Goal: Find specific fact

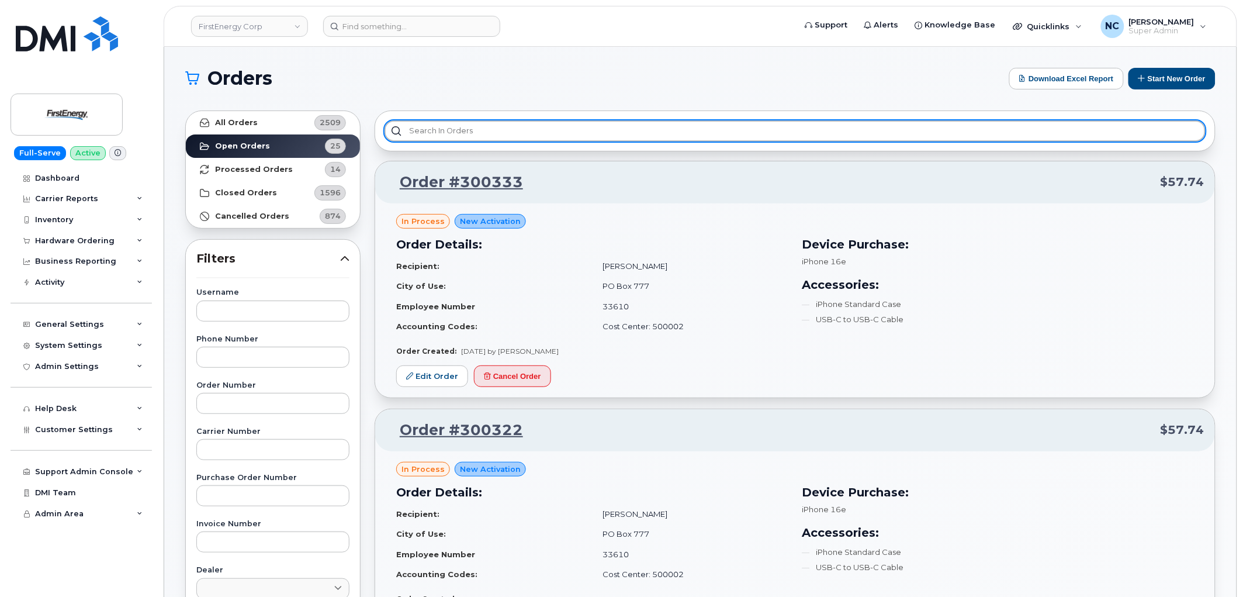
click at [483, 123] on input "text" at bounding box center [795, 130] width 821 height 21
paste input "43546"
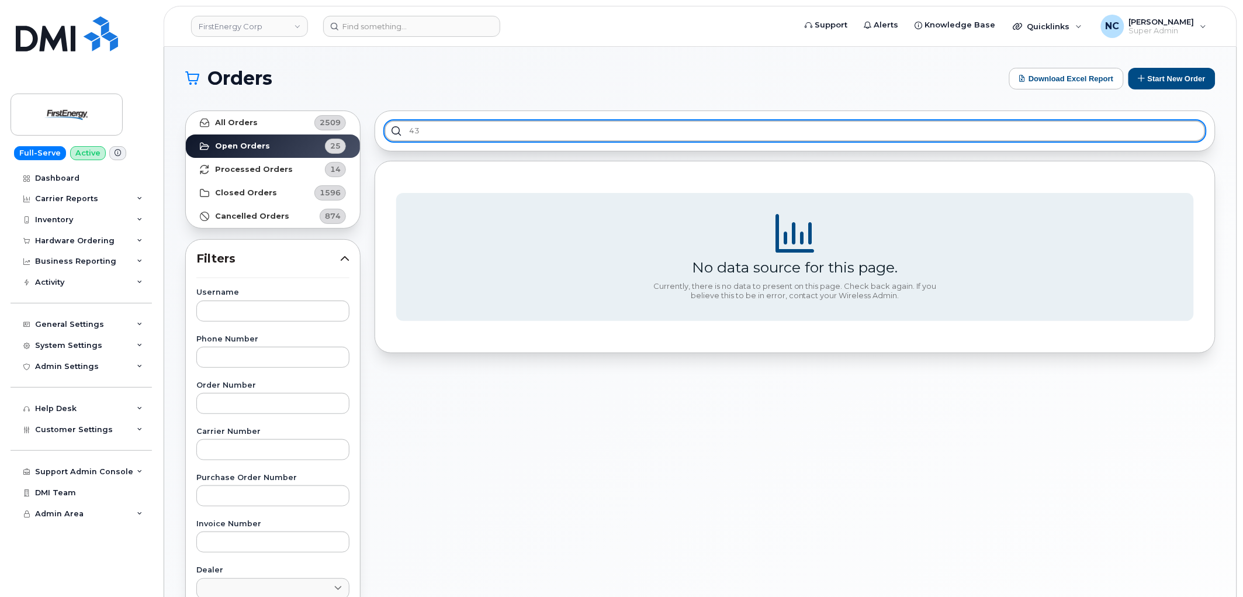
type input "4"
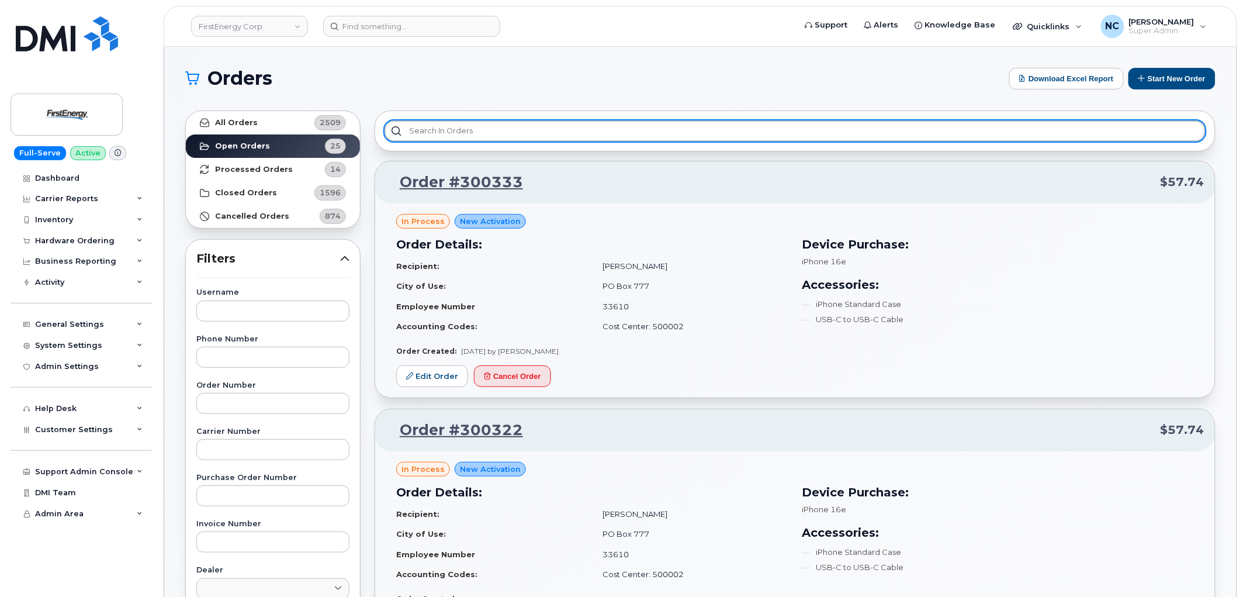
paste input "[PERSON_NAME]"
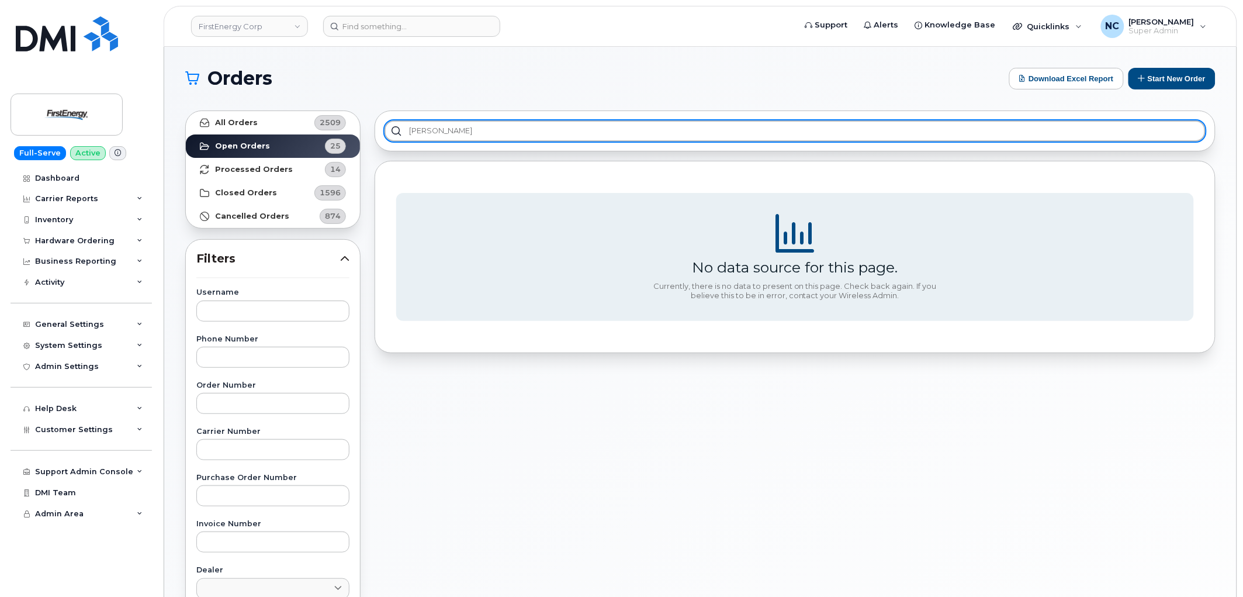
click at [514, 129] on input "Sandra D Cosentino" at bounding box center [795, 130] width 821 height 21
type input "Sandra D Cosentino"
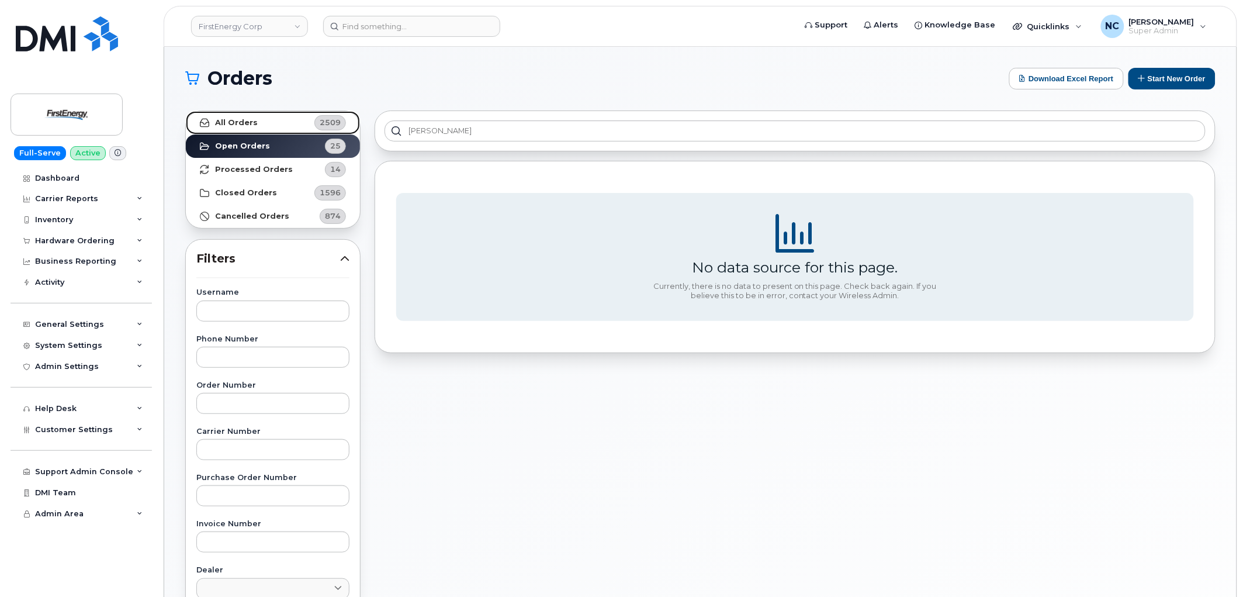
click at [275, 127] on link "All Orders 2509" at bounding box center [273, 122] width 174 height 23
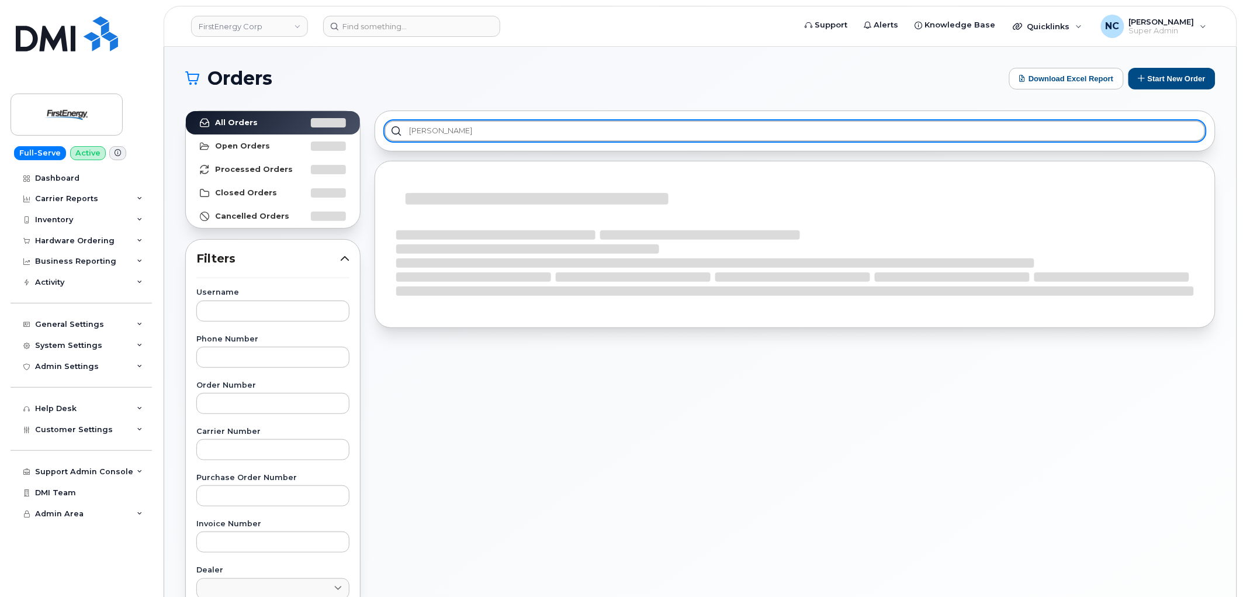
click at [550, 130] on input "Sandra D Cosentino" at bounding box center [795, 130] width 821 height 21
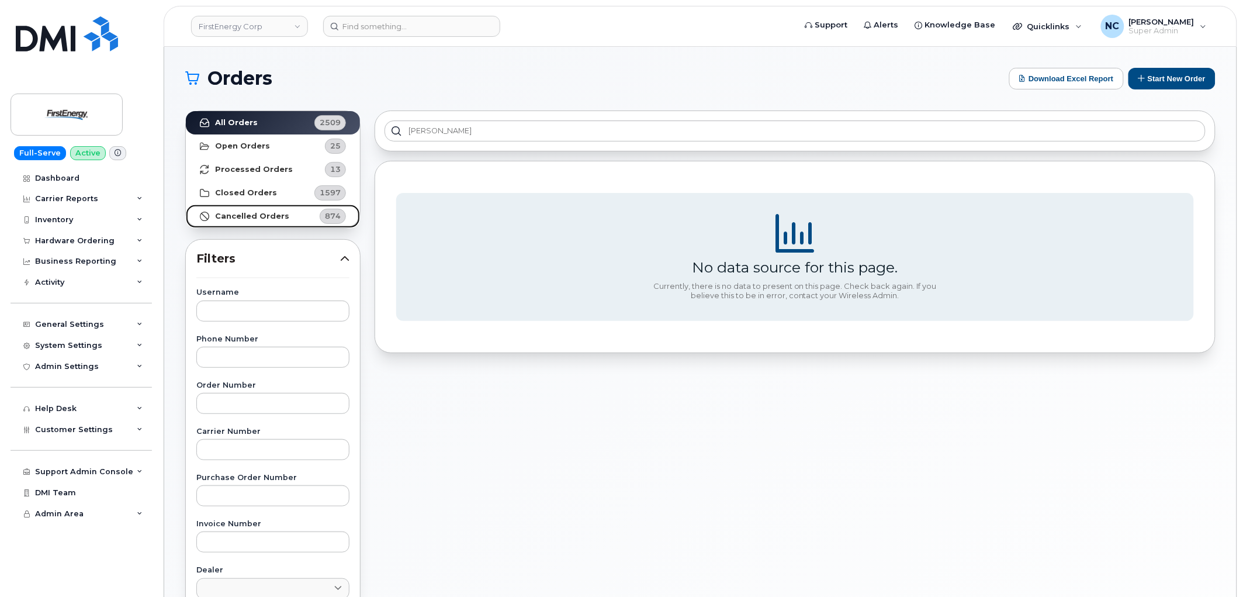
click at [281, 212] on strong "Cancelled Orders" at bounding box center [252, 216] width 74 height 9
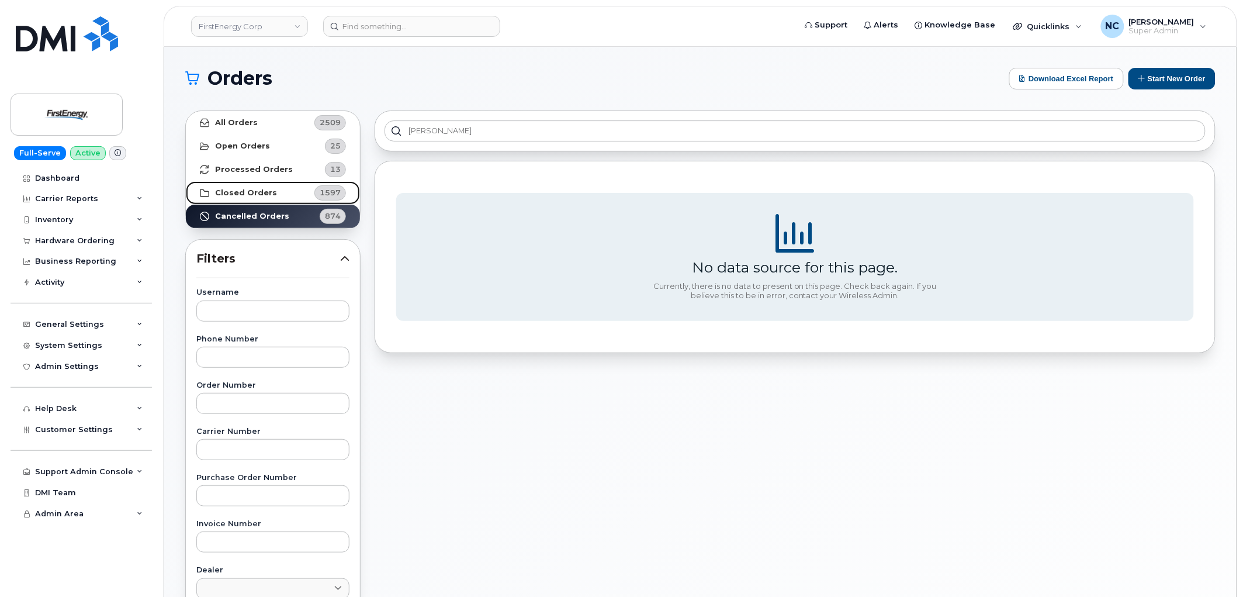
click at [295, 195] on link "Closed Orders 1597" at bounding box center [273, 192] width 174 height 23
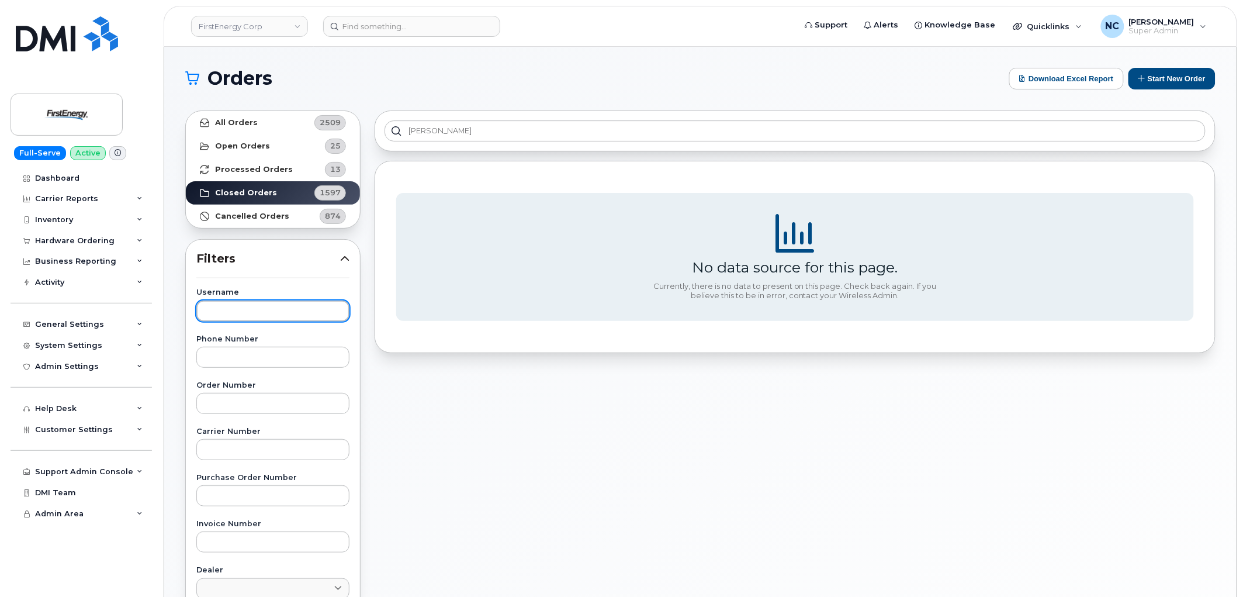
click at [240, 308] on input "text" at bounding box center [272, 310] width 153 height 21
paste input "Sandra D Cosentino"
type input "Sandra D Cosentino"
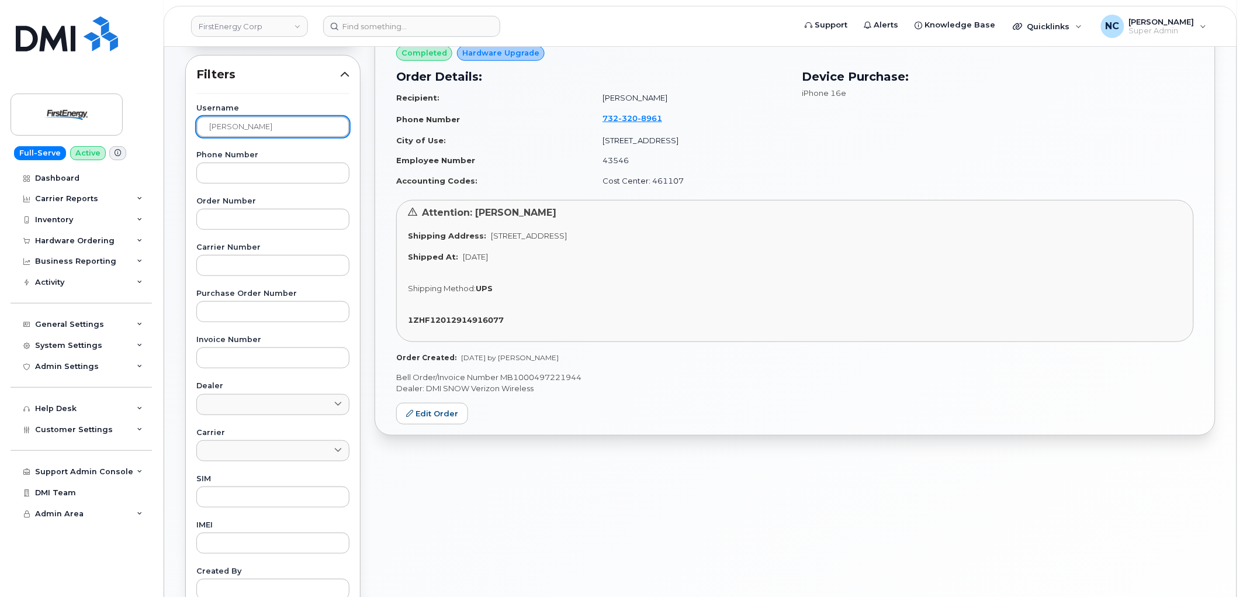
scroll to position [119, 0]
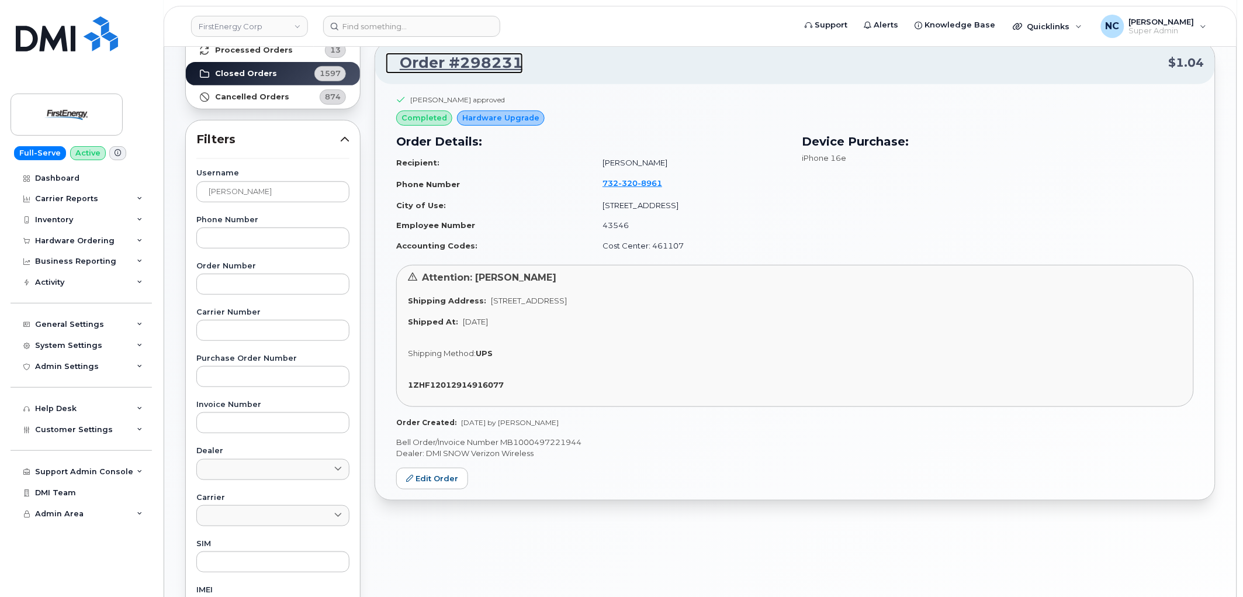
click at [458, 62] on link "Order #298231" at bounding box center [454, 63] width 137 height 21
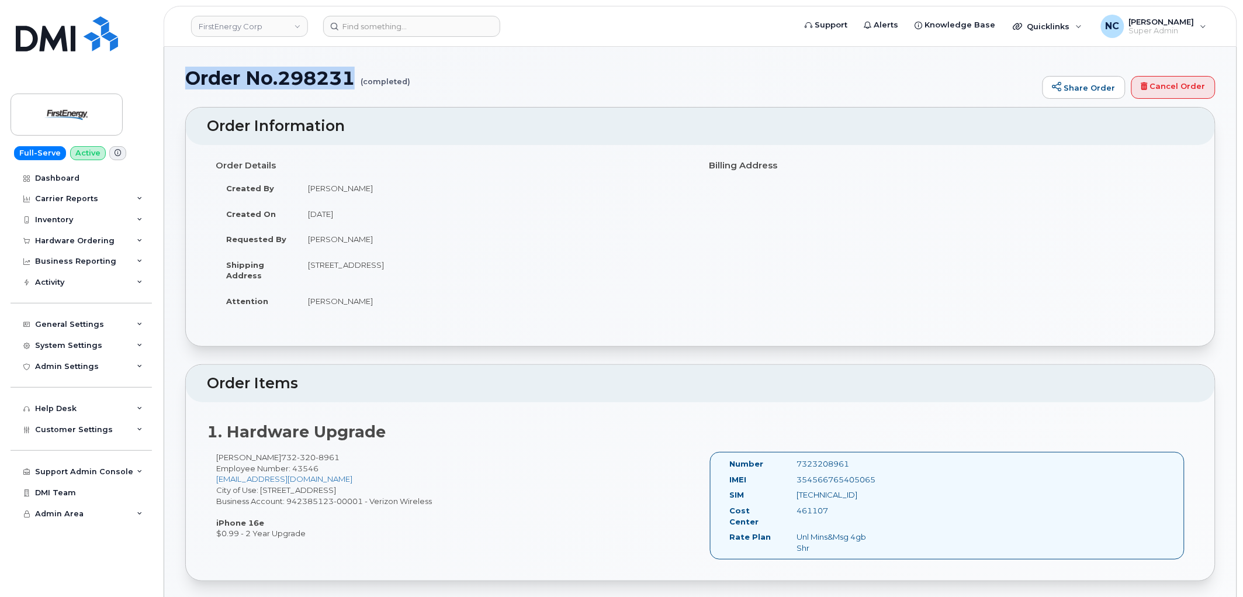
drag, startPoint x: 355, startPoint y: 81, endPoint x: 185, endPoint y: 79, distance: 170.1
click at [185, 79] on h1 "Order No.298231 (completed)" at bounding box center [611, 78] width 852 height 20
copy h1 "Order No.298231"
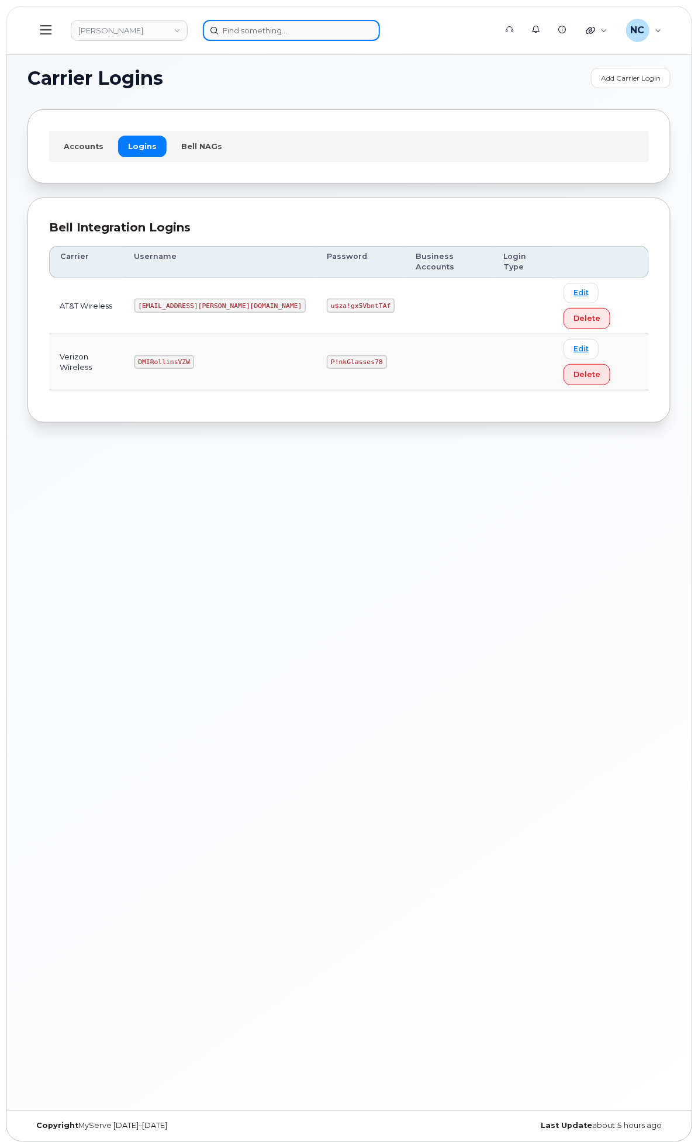
click at [349, 26] on input at bounding box center [291, 30] width 177 height 21
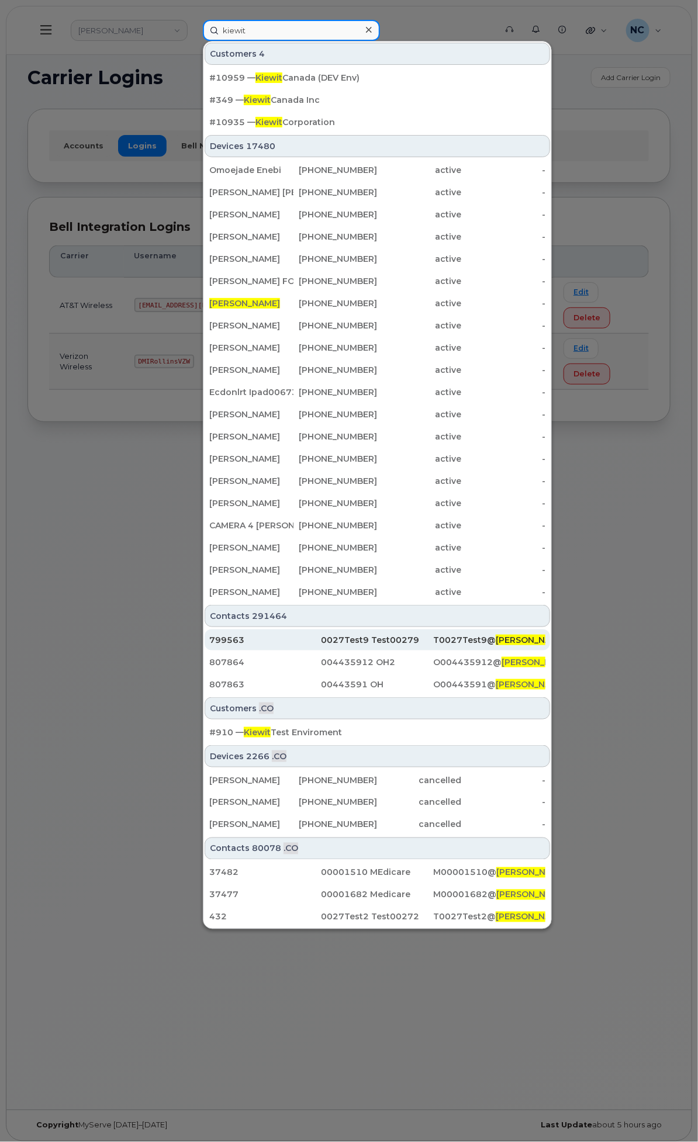
scroll to position [6, 0]
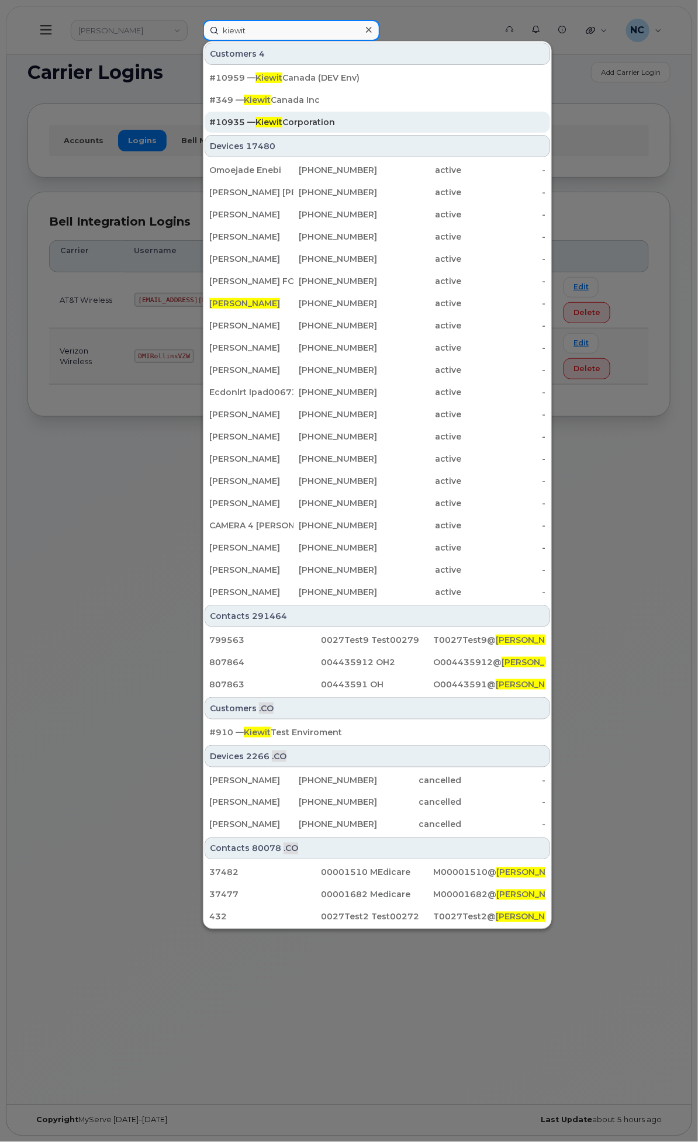
type input "kiewit"
click at [435, 116] on div "#10935 — [PERSON_NAME] Corporation" at bounding box center [377, 122] width 336 height 12
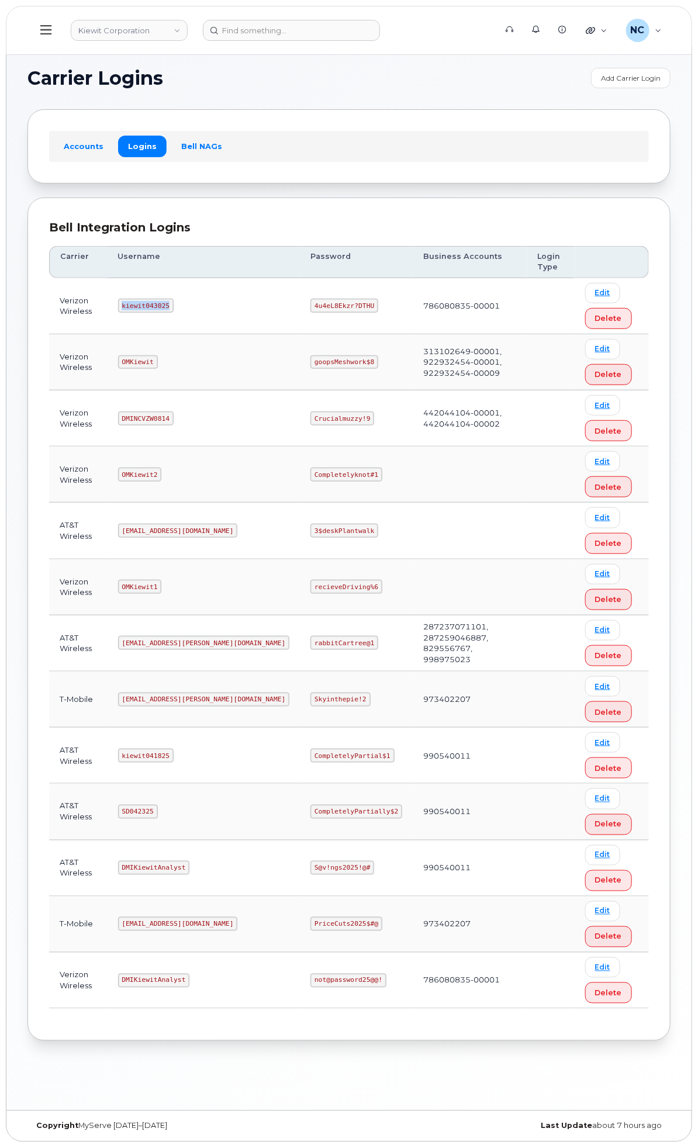
drag, startPoint x: 331, startPoint y: 305, endPoint x: 269, endPoint y: 312, distance: 61.8
click at [269, 313] on td "kiewit043025" at bounding box center [204, 306] width 193 height 56
copy code "kiewit043025"
drag, startPoint x: 470, startPoint y: 308, endPoint x: 413, endPoint y: 307, distance: 57.3
click at [378, 307] on code "4u4eL8Ekzr?DTHU" at bounding box center [344, 306] width 68 height 14
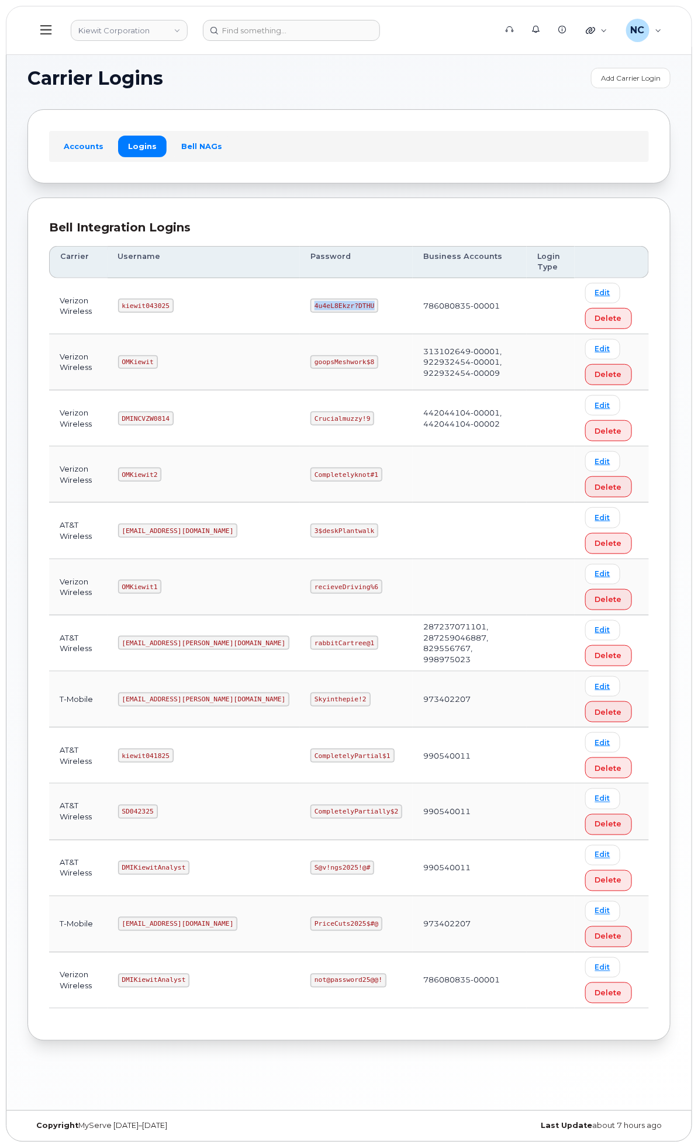
copy code "4u4eL8Ekzr?DTHU"
